Goal: Information Seeking & Learning: Learn about a topic

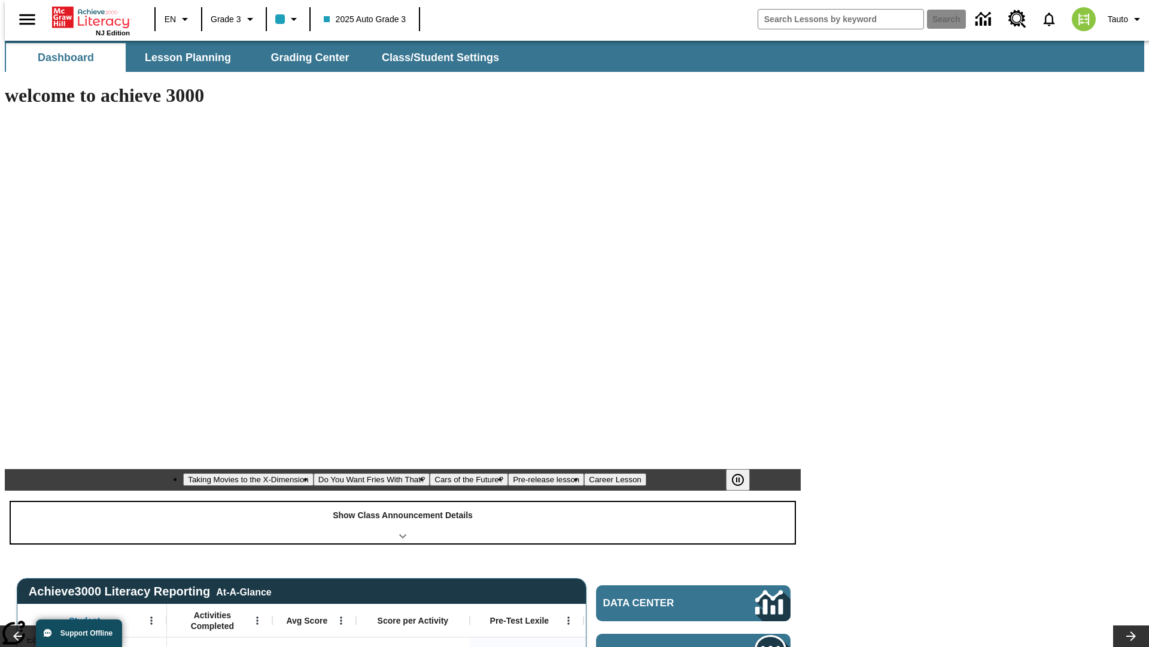
click at [403, 502] on div "Show Class Announcement Details" at bounding box center [403, 522] width 784 height 41
